Goal: Task Accomplishment & Management: Manage account settings

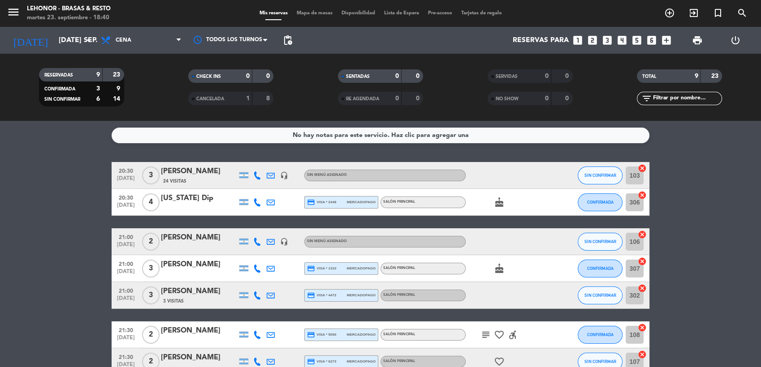
click at [311, 14] on span "Mapa de mesas" at bounding box center [314, 13] width 45 height 5
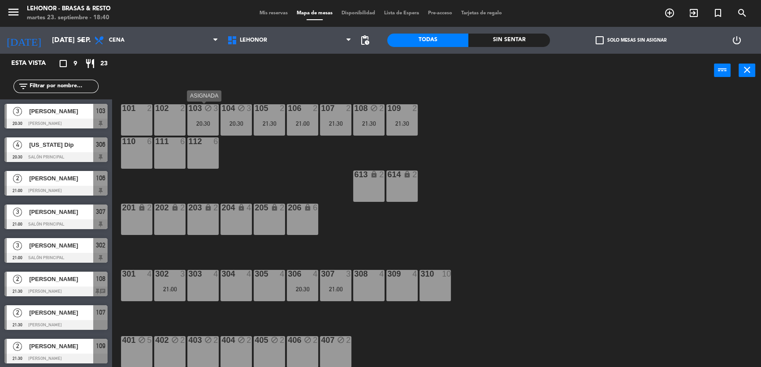
click at [203, 118] on div "103 block 3 20:30" at bounding box center [202, 119] width 31 height 31
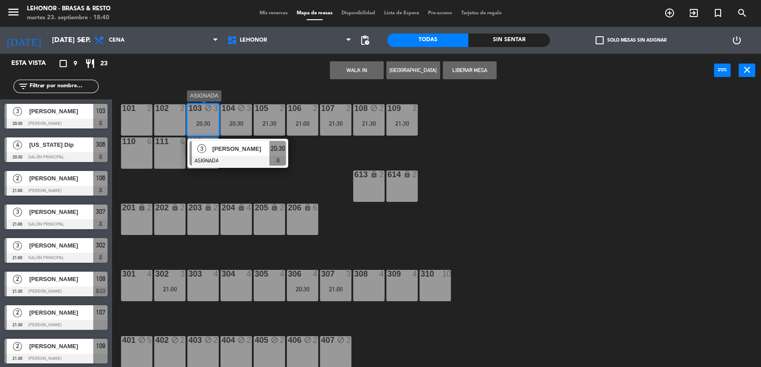
click at [213, 142] on div "[PERSON_NAME]" at bounding box center [240, 149] width 58 height 15
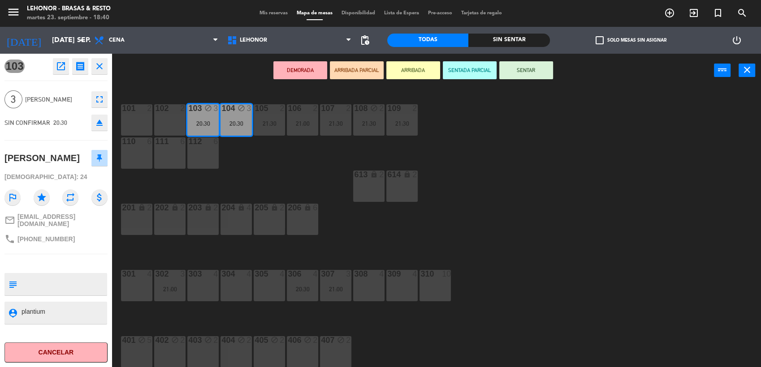
click at [174, 152] on div "111 6" at bounding box center [169, 153] width 31 height 31
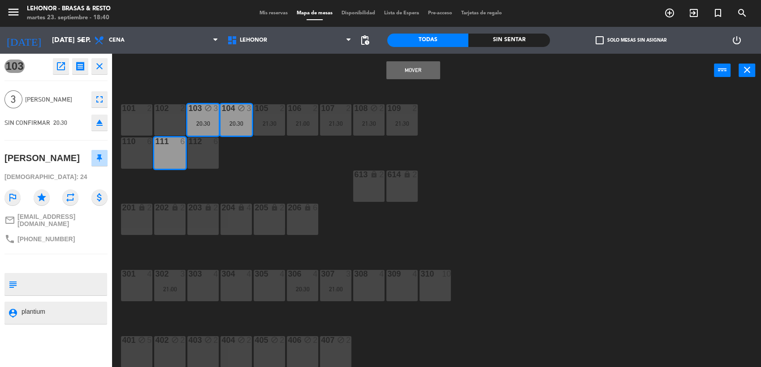
click at [404, 68] on button "Mover" at bounding box center [413, 70] width 54 height 18
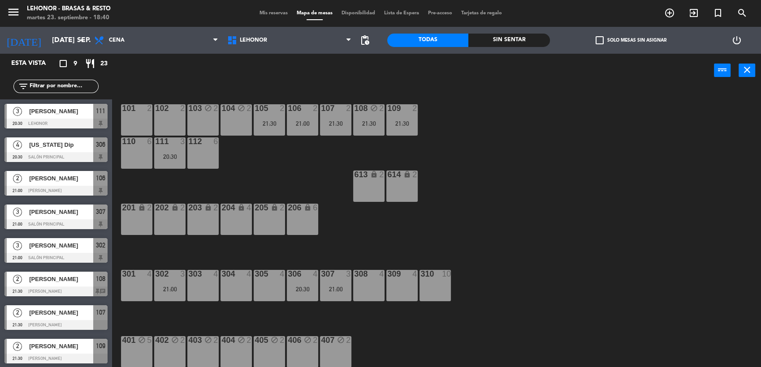
click at [197, 123] on div "103 block 2" at bounding box center [202, 119] width 31 height 31
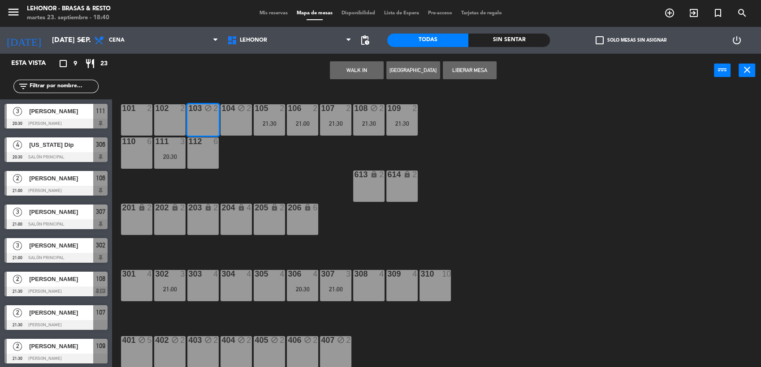
click at [229, 120] on div "104 block 2" at bounding box center [235, 119] width 31 height 31
click at [464, 66] on button "Liberar Mesa" at bounding box center [470, 70] width 54 height 18
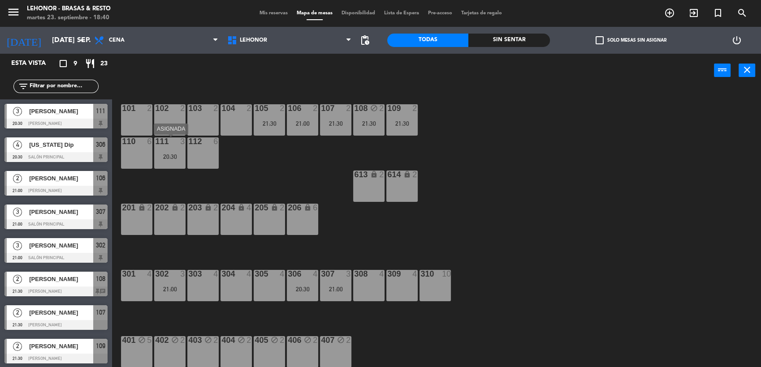
click at [172, 157] on div "20:30" at bounding box center [169, 157] width 31 height 6
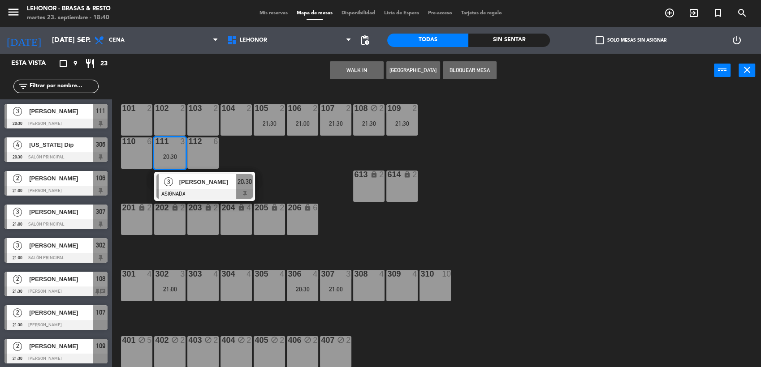
click at [192, 185] on span "[PERSON_NAME]" at bounding box center [207, 181] width 57 height 9
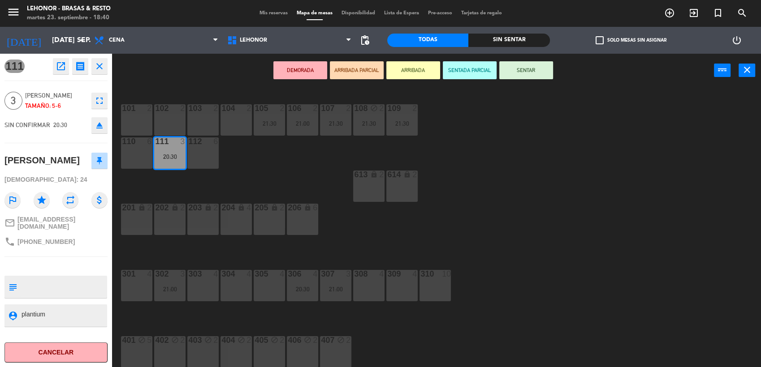
click at [99, 102] on icon "fullscreen" at bounding box center [99, 100] width 11 height 11
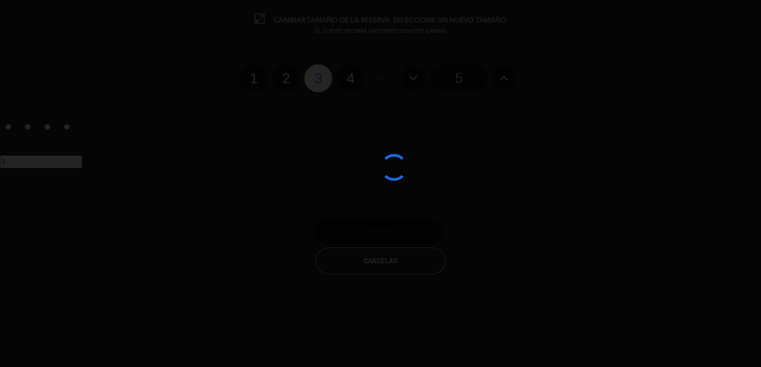
click at [471, 79] on div at bounding box center [380, 183] width 761 height 367
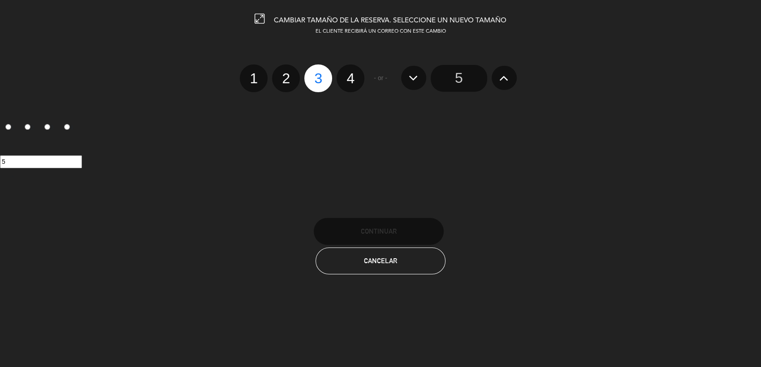
click at [471, 79] on input "5" at bounding box center [458, 78] width 56 height 27
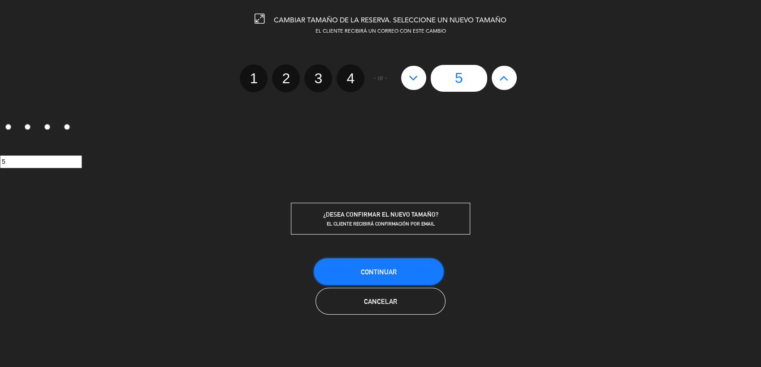
click at [378, 269] on span "Continuar" at bounding box center [379, 272] width 36 height 8
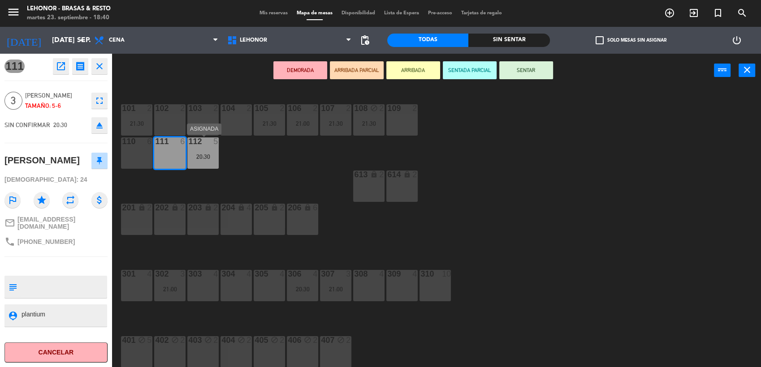
click at [199, 157] on div "20:30" at bounding box center [202, 157] width 31 height 6
click at [358, 182] on div "613 lock 2" at bounding box center [368, 186] width 31 height 31
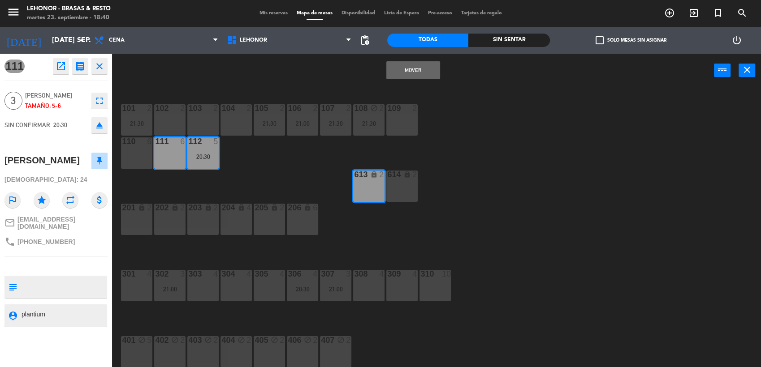
click at [240, 170] on div "101 2 21:30 102 2 103 2 104 2 105 2 21:30 106 2 21:00 107 2 21:30 108 block 2 2…" at bounding box center [440, 229] width 641 height 280
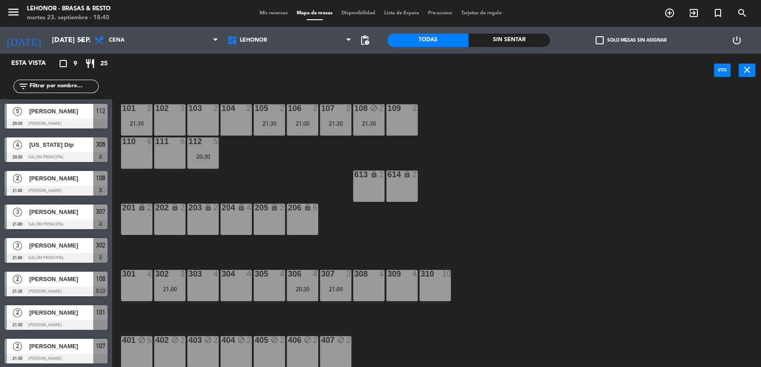
click at [209, 158] on div "20:30" at bounding box center [202, 157] width 31 height 6
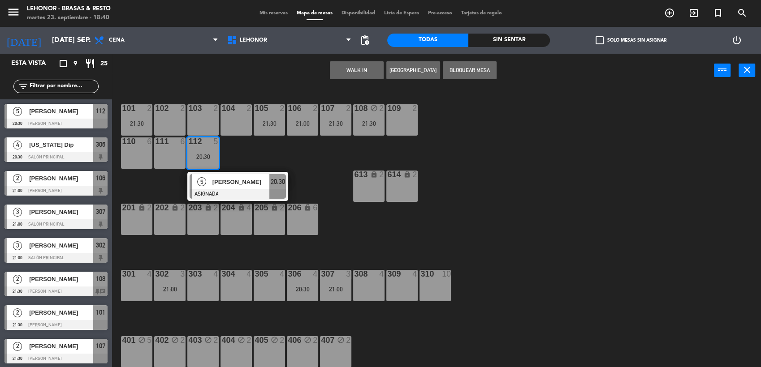
click at [176, 156] on div "111 6" at bounding box center [169, 153] width 31 height 31
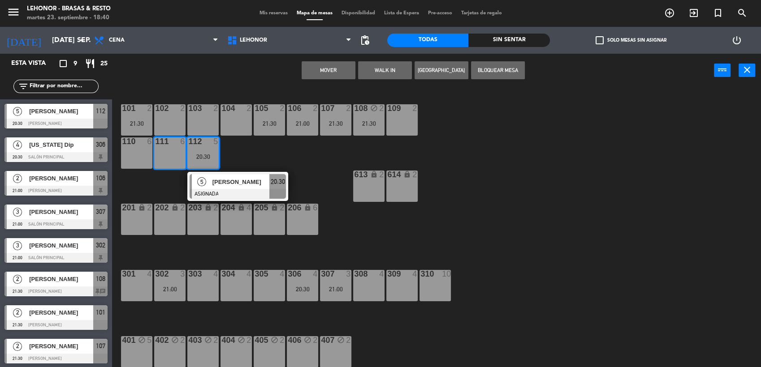
click at [334, 69] on button "Mover" at bounding box center [328, 70] width 54 height 18
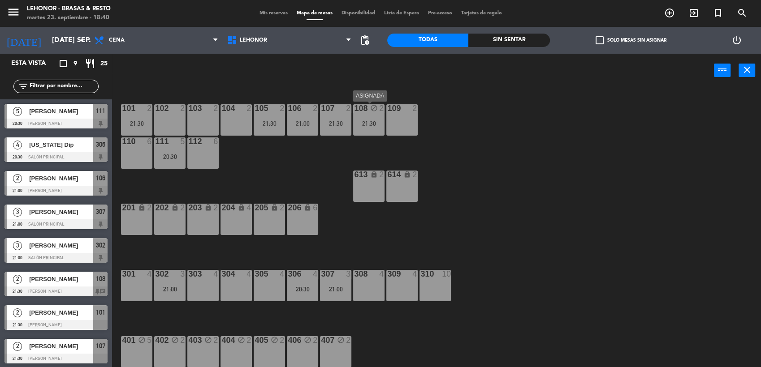
click at [358, 122] on div "21:30" at bounding box center [368, 123] width 31 height 6
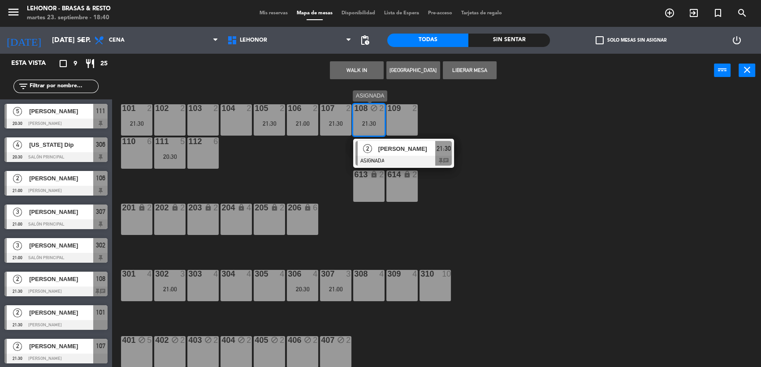
click at [413, 144] on span "[PERSON_NAME]" at bounding box center [406, 148] width 57 height 9
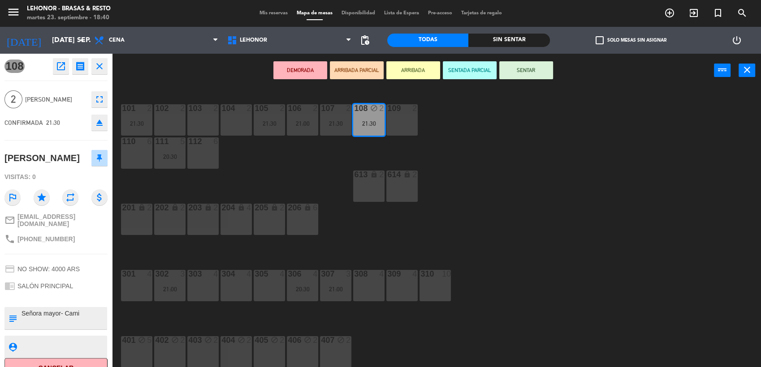
click at [454, 146] on div "101 2 21:30 102 2 103 2 104 2 105 2 21:30 106 2 21:00 107 2 21:30 108 block 2 2…" at bounding box center [440, 229] width 641 height 280
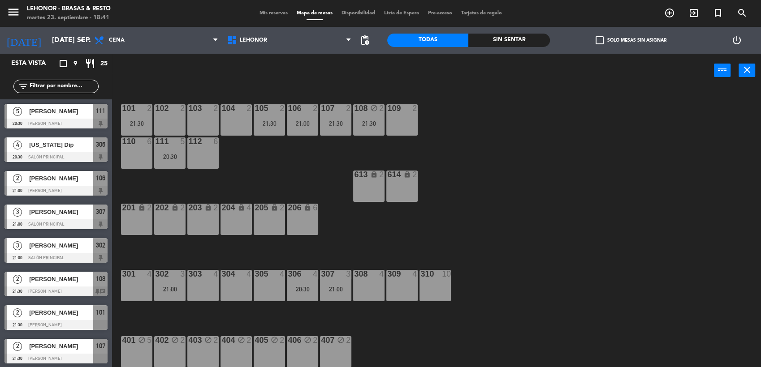
click at [66, 129] on div "5 [PERSON_NAME] 20:30 Mirador Oroño 111" at bounding box center [56, 116] width 112 height 34
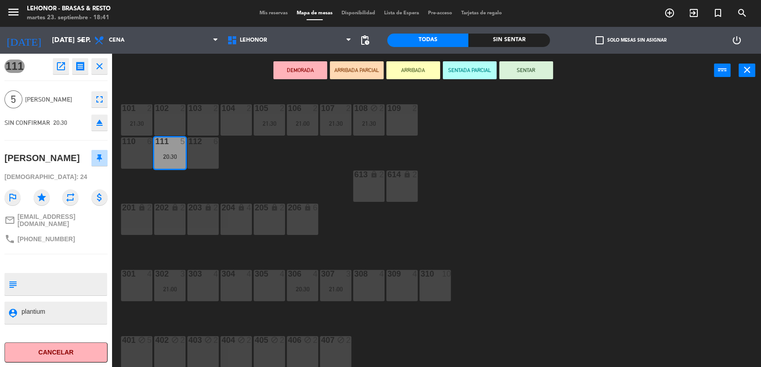
click at [72, 278] on textarea at bounding box center [64, 284] width 86 height 19
type textarea "No mover de mesa redonda en [GEOGRAPHIC_DATA]"
click at [64, 142] on div "111 open_in_new receipt 8:30 PM mar., [DATE] 5 personas [PERSON_NAME] Mesa 111 …" at bounding box center [56, 211] width 112 height 314
click at [279, 185] on div "101 2 21:30 102 2 103 2 104 2 105 2 21:30 106 2 21:00 107 2 21:30 108 block 2 2…" at bounding box center [440, 229] width 641 height 280
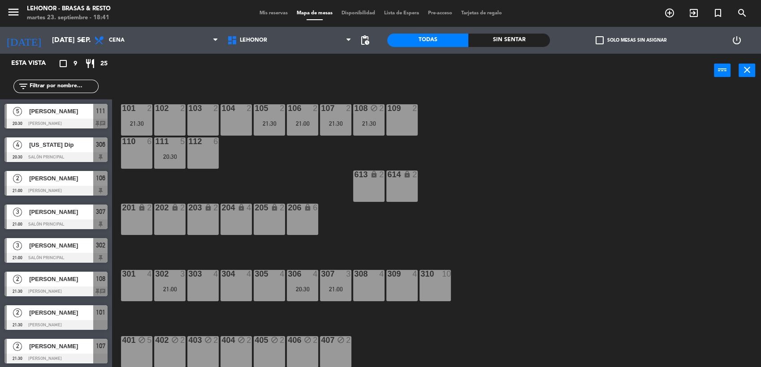
click at [142, 115] on div "101 2 21:30" at bounding box center [136, 119] width 31 height 31
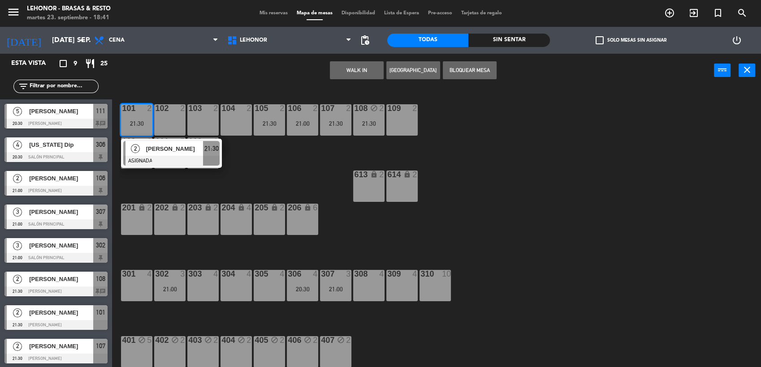
click at [175, 151] on span "[PERSON_NAME]" at bounding box center [174, 148] width 57 height 9
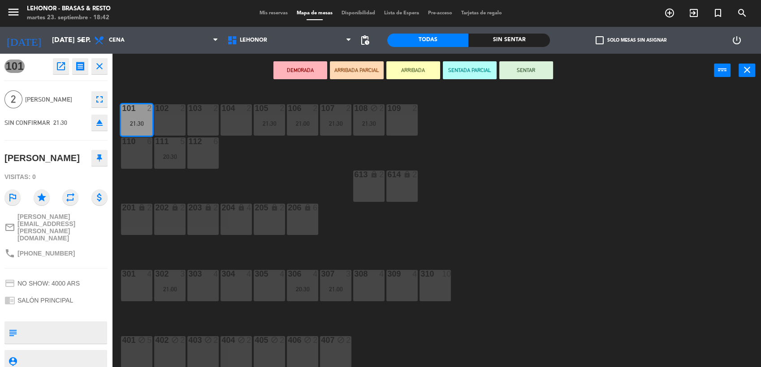
click at [246, 124] on div "104 2" at bounding box center [235, 119] width 31 height 31
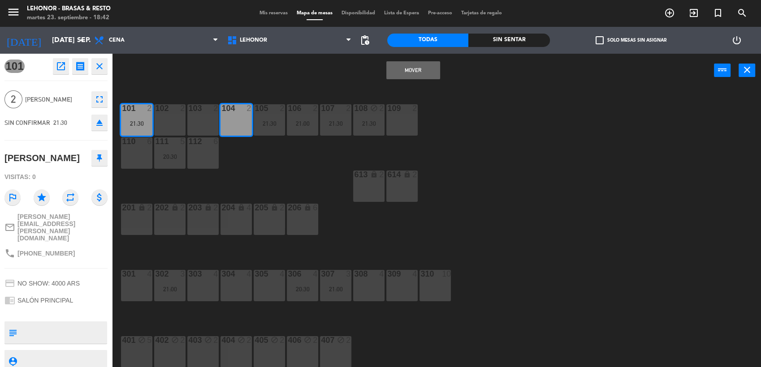
click at [412, 70] on button "Mover" at bounding box center [413, 70] width 54 height 18
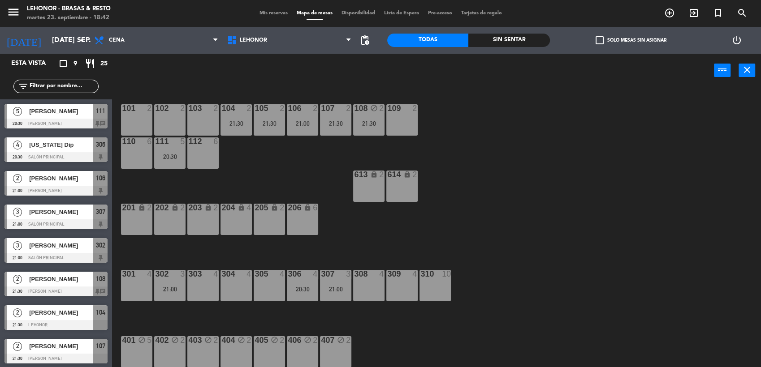
scroll to position [9, 0]
